Goal: Transaction & Acquisition: Purchase product/service

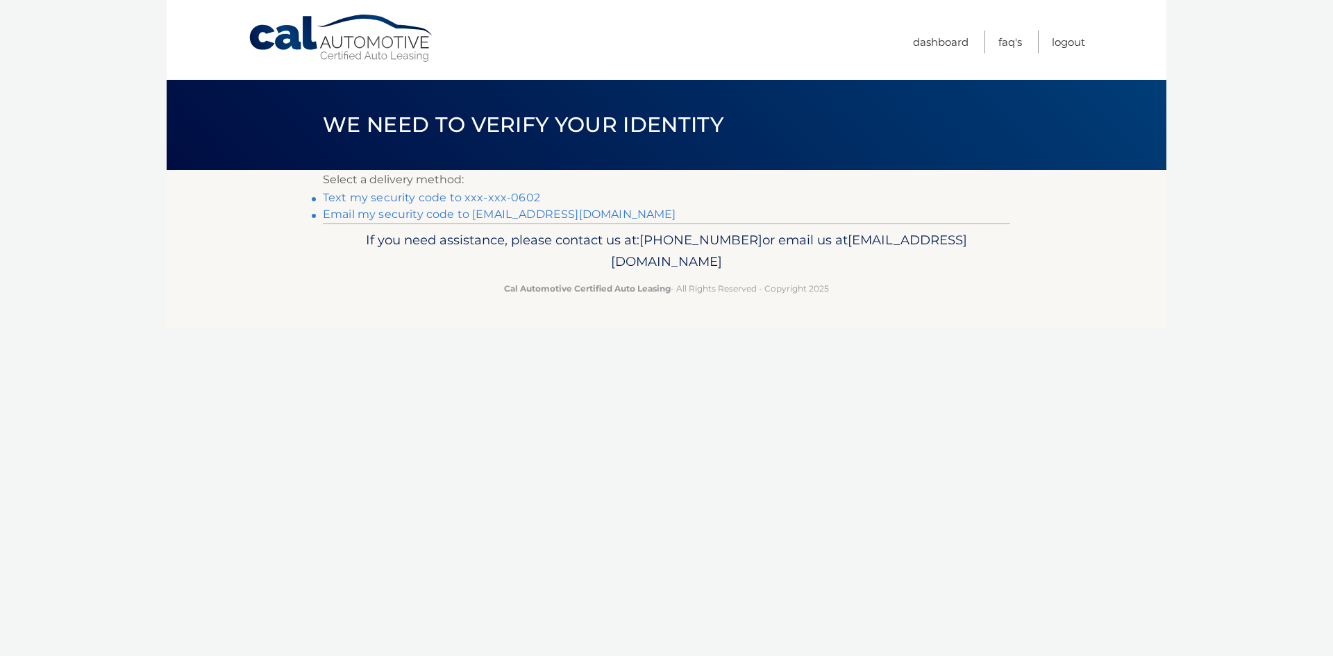
click at [502, 196] on link "Text my security code to xxx-xxx-0602" at bounding box center [431, 197] width 217 height 13
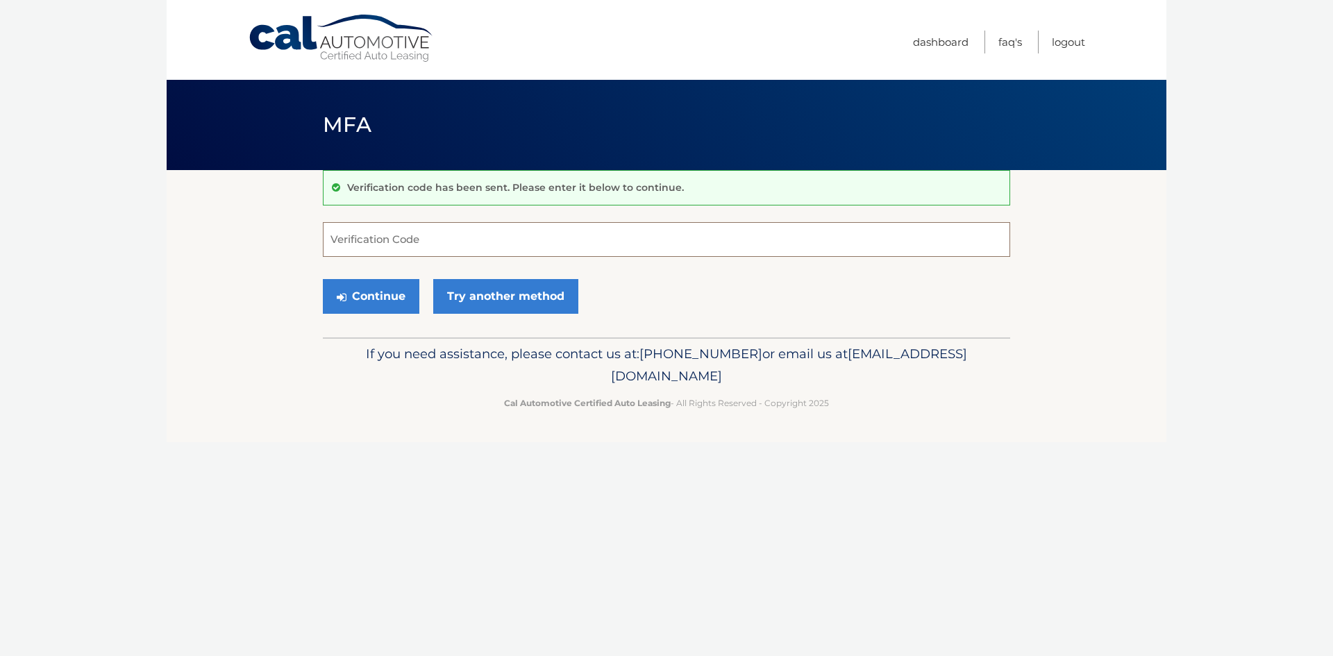
click at [414, 239] on input "Verification Code" at bounding box center [666, 239] width 687 height 35
type input "954541"
click at [391, 297] on button "Continue" at bounding box center [371, 296] width 96 height 35
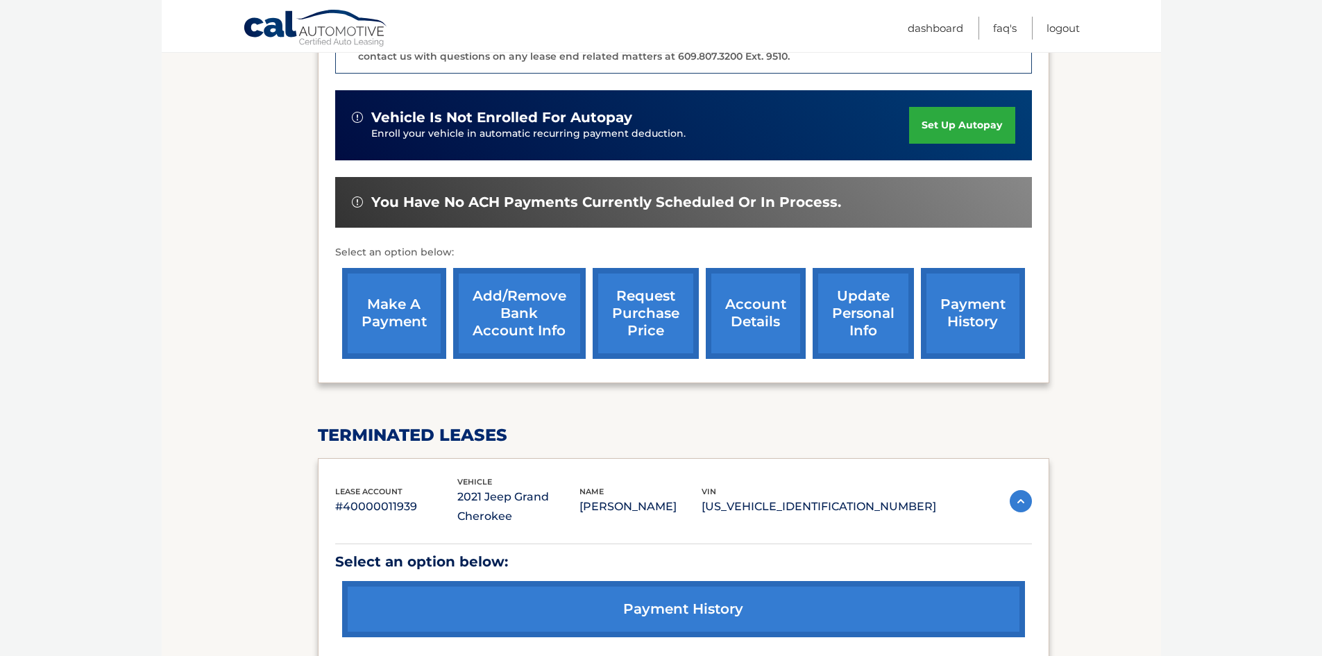
scroll to position [396, 0]
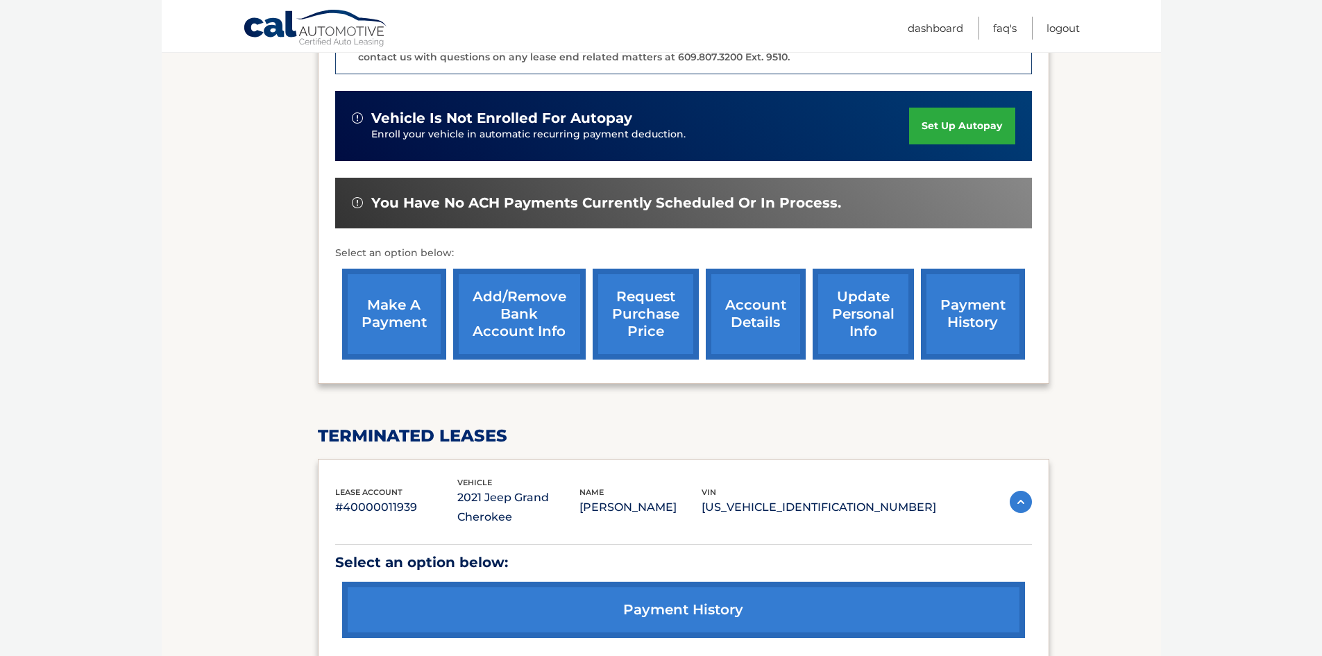
click at [414, 319] on link "make a payment" at bounding box center [394, 314] width 104 height 91
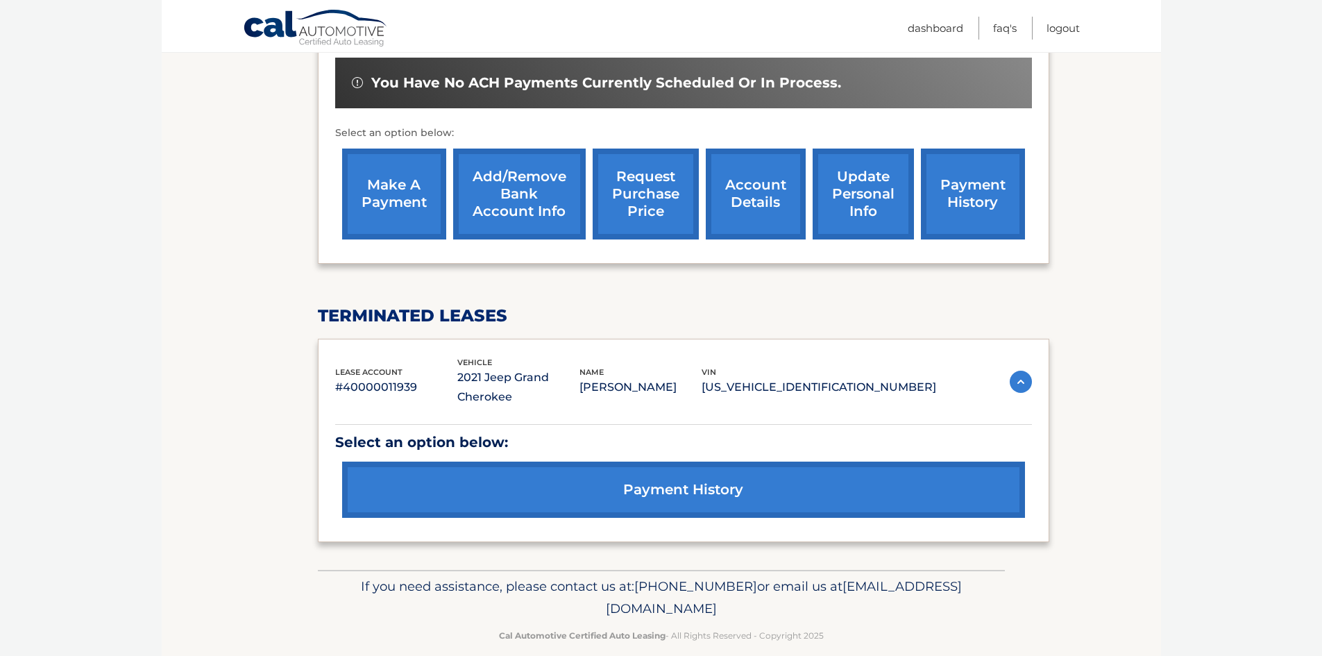
scroll to position [0, 0]
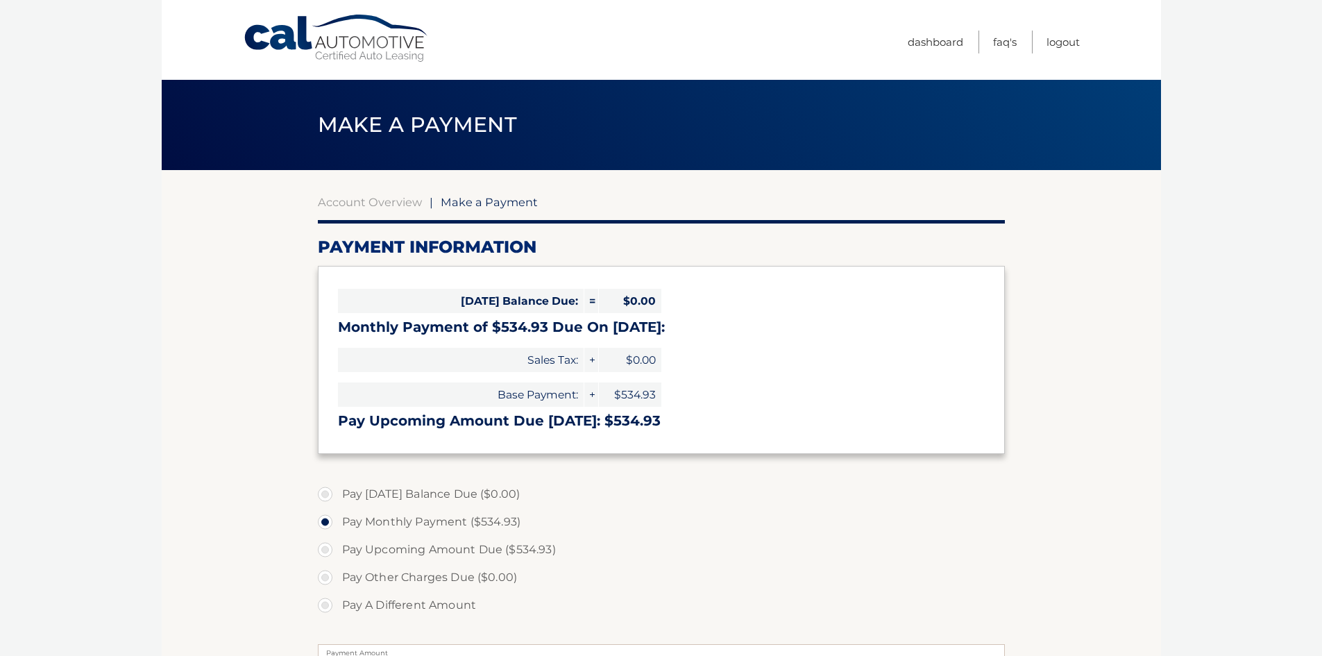
select select "NDVhZjcxOWYtYzRhNy00MWVjLTgxNjMtNmY5YWMzOTNkYjVh"
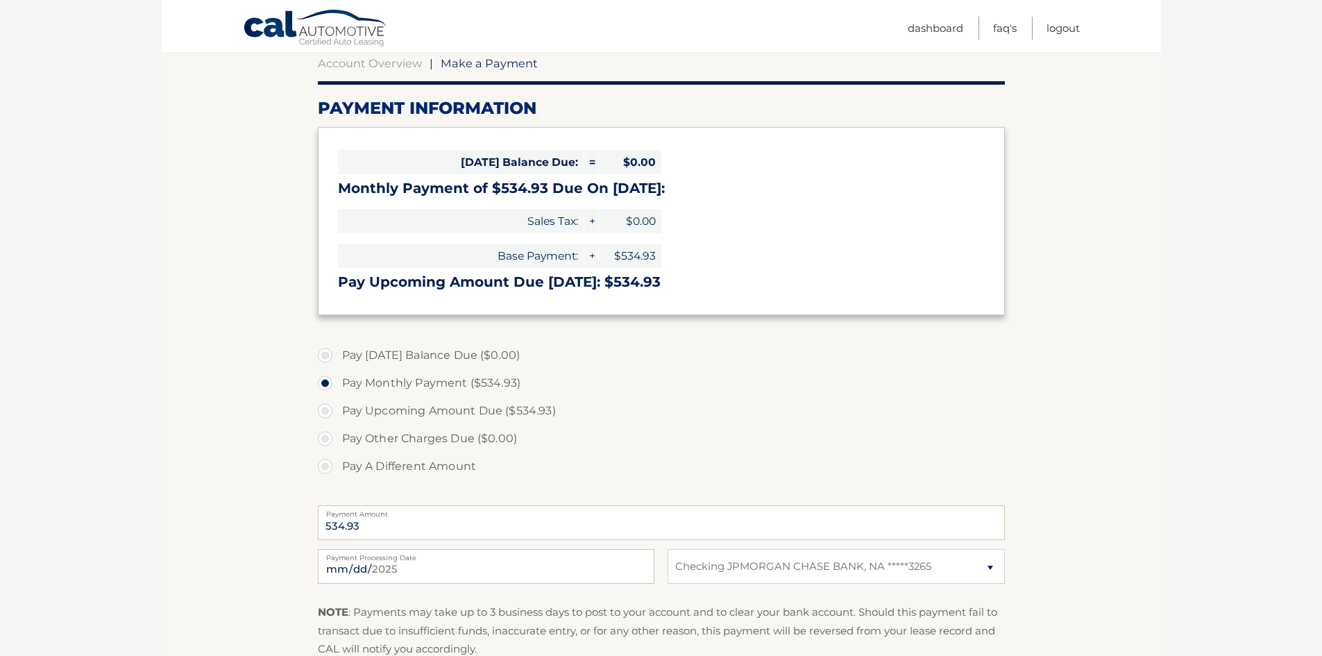
scroll to position [208, 0]
